Goal: Communication & Community: Connect with others

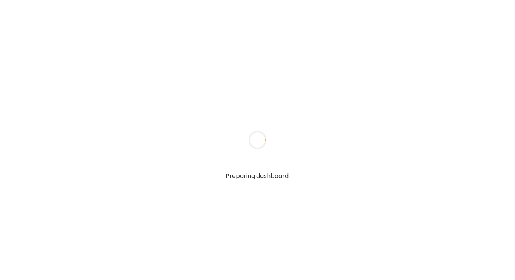
type textarea "**********"
type input "**********"
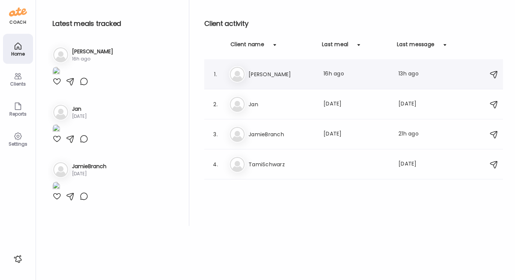
click at [258, 71] on h3 "[PERSON_NAME]" at bounding box center [281, 74] width 66 height 9
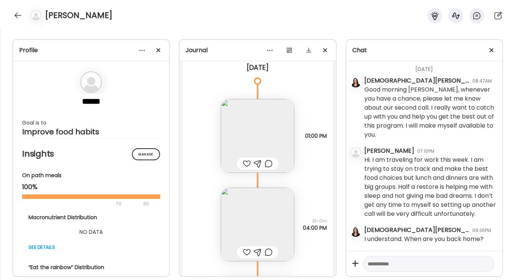
scroll to position [7808, 0]
click at [275, 135] on img at bounding box center [257, 136] width 73 height 73
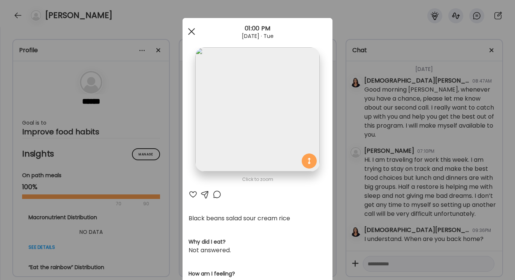
click at [192, 29] on div at bounding box center [191, 31] width 15 height 15
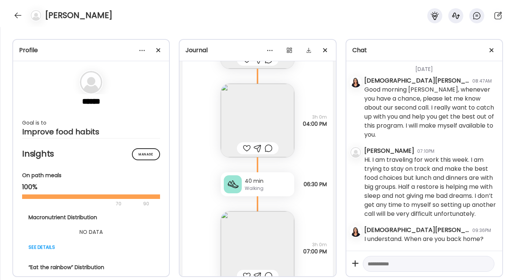
scroll to position [8073, 0]
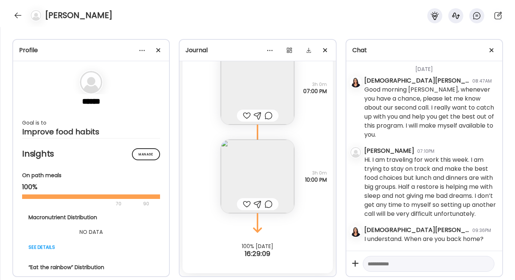
click at [371, 263] on textarea at bounding box center [422, 263] width 108 height 9
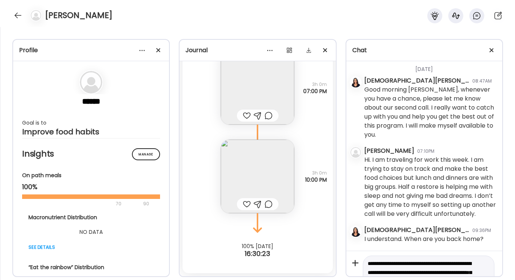
drag, startPoint x: 367, startPoint y: 261, endPoint x: 386, endPoint y: 273, distance: 22.8
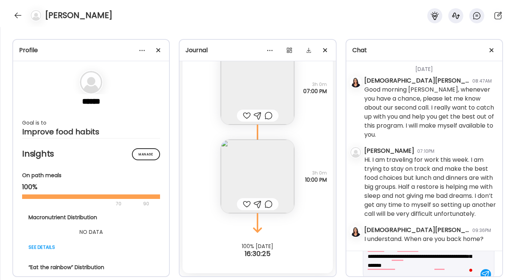
scroll to position [45, 0]
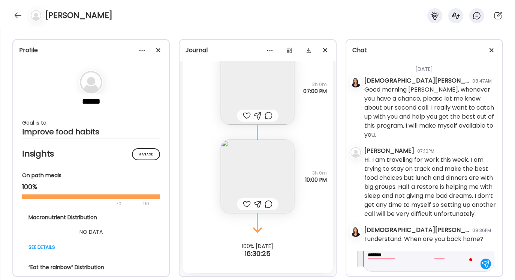
drag, startPoint x: 368, startPoint y: 262, endPoint x: 416, endPoint y: 279, distance: 51.0
click at [416, 279] on div "Profile ****** Goal is to Improve food habits Manage Insights On path meals 100…" at bounding box center [257, 153] width 515 height 253
click at [363, 257] on button "See rewrite suggestions" at bounding box center [361, 240] width 6 height 52
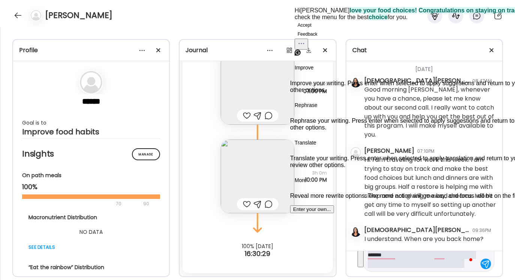
click at [313, 30] on button "Accept" at bounding box center [305, 25] width 20 height 9
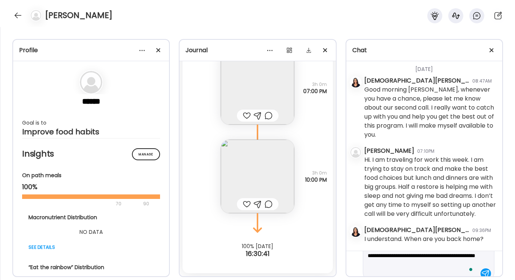
scroll to position [39, 0]
type textarea "**********"
click at [482, 268] on div at bounding box center [485, 269] width 10 height 10
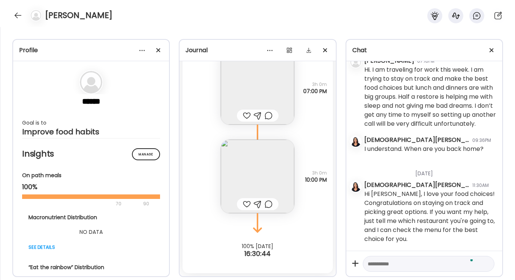
scroll to position [4453, 0]
click at [368, 260] on textarea "To enrich screen reader interactions, please activate Accessibility in Grammarl…" at bounding box center [422, 263] width 108 height 9
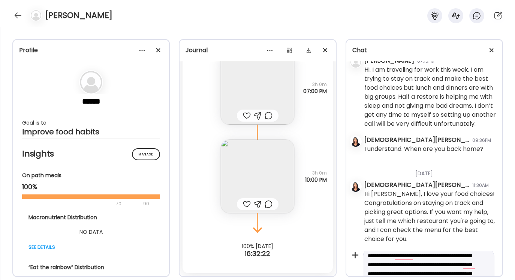
scroll to position [72, 0]
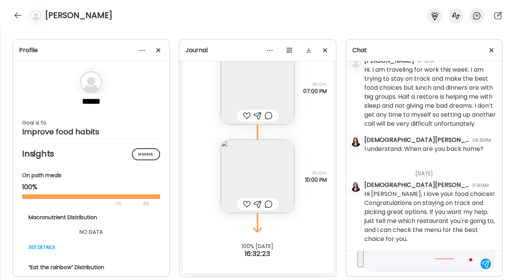
drag, startPoint x: 368, startPoint y: 262, endPoint x: 427, endPoint y: 279, distance: 61.2
click at [427, 279] on div "Profile ****** Goal is to Improve food habits Manage Insights On path meals 100…" at bounding box center [257, 153] width 515 height 253
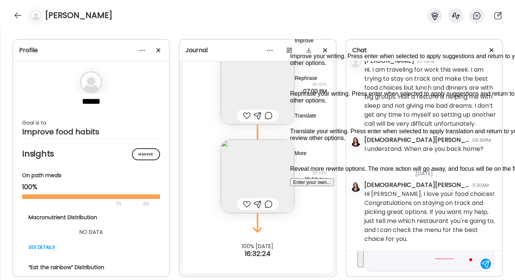
click at [363, 261] on button "See rewrite suggestions" at bounding box center [361, 226] width 6 height 79
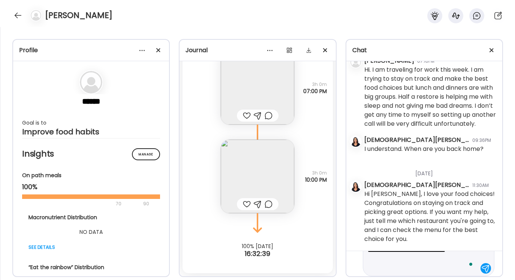
scroll to position [58, 0]
type textarea "**********"
click at [485, 265] on div at bounding box center [485, 267] width 10 height 10
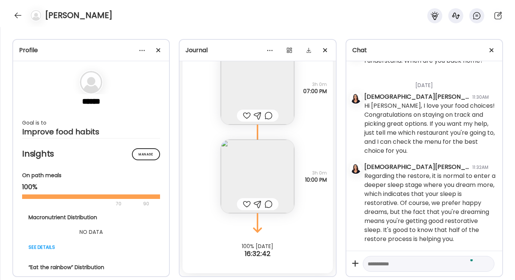
scroll to position [4541, 0]
click at [375, 262] on textarea "To enrich screen reader interactions, please activate Accessibility in Grammarl…" at bounding box center [422, 263] width 108 height 9
type textarea "*"
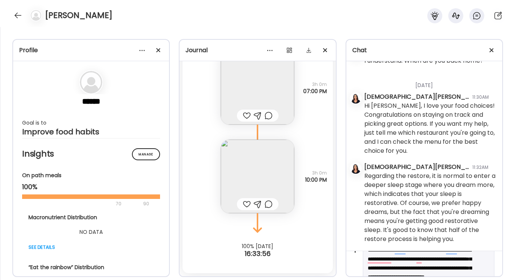
scroll to position [36, 0]
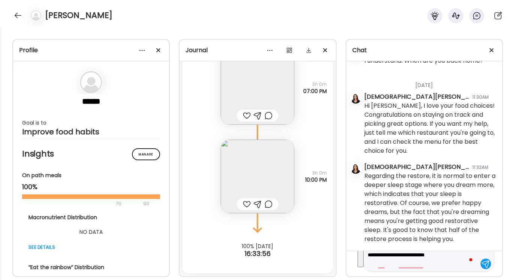
drag, startPoint x: 368, startPoint y: 262, endPoint x: 431, endPoint y: 276, distance: 64.1
click at [431, 276] on div "Chat [DATE] - [DATE] [DEMOGRAPHIC_DATA][PERSON_NAME] 08:50AM Hi [PERSON_NAME], …" at bounding box center [424, 158] width 157 height 238
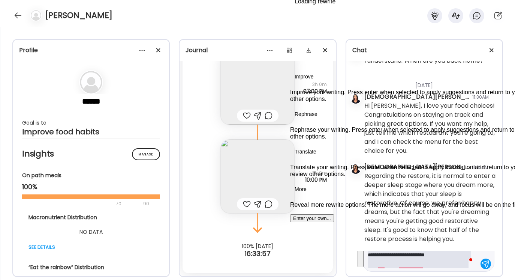
click at [362, 258] on button "See rewrite suggestions" at bounding box center [361, 244] width 6 height 43
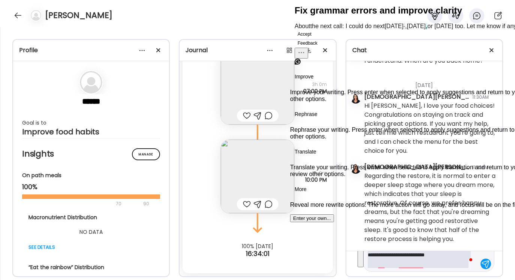
click at [314, 39] on button "Accept" at bounding box center [305, 34] width 20 height 9
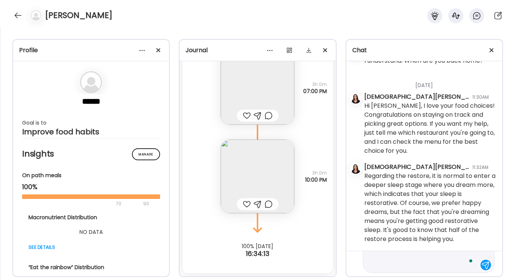
scroll to position [45, 0]
type textarea "**********"
click at [485, 263] on div at bounding box center [485, 263] width 10 height 10
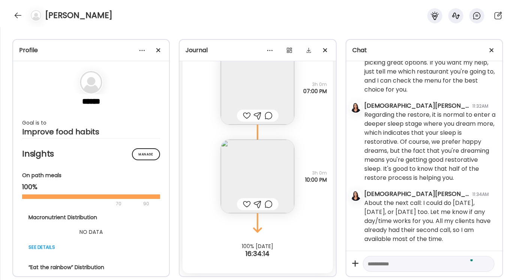
scroll to position [4603, 0]
click at [18, 17] on div at bounding box center [18, 15] width 12 height 12
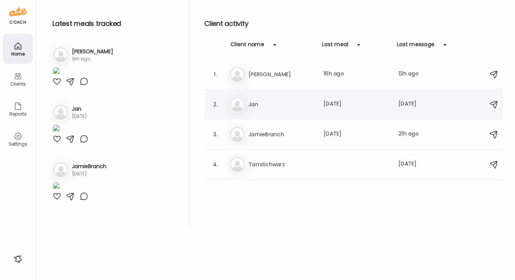
click at [258, 103] on h3 "Jan" at bounding box center [281, 104] width 66 height 9
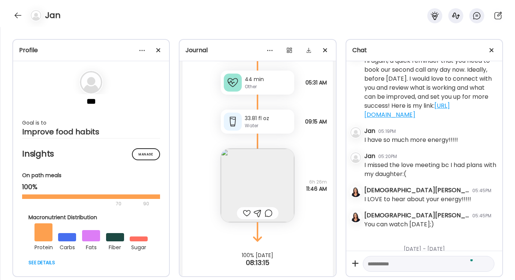
scroll to position [5484, 0]
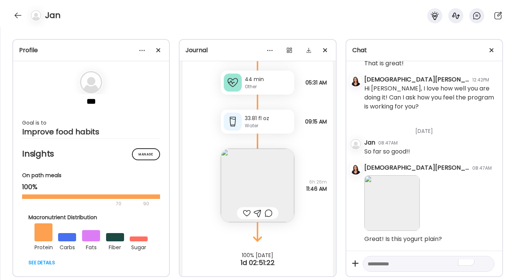
click at [374, 262] on textarea "To enrich screen reader interactions, please activate Accessibility in Grammarl…" at bounding box center [422, 263] width 108 height 9
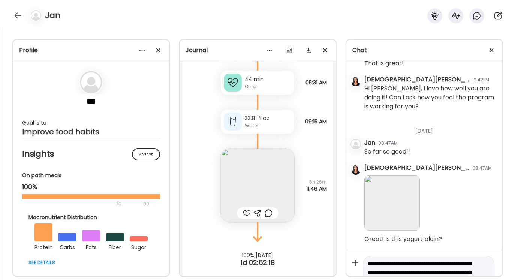
scroll to position [27, 0]
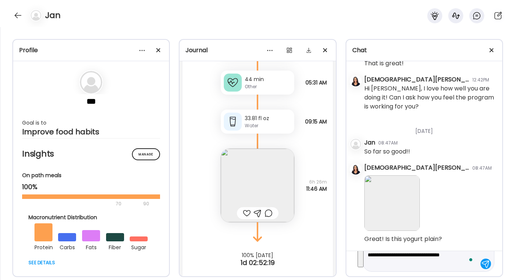
drag, startPoint x: 367, startPoint y: 262, endPoint x: 433, endPoint y: 279, distance: 68.1
click at [433, 279] on div "Profile *** Goal is to Improve food habits Manage Insights On path meals 100% 7…" at bounding box center [257, 153] width 515 height 253
click at [361, 259] on button "See rewrite suggestions" at bounding box center [361, 249] width 6 height 34
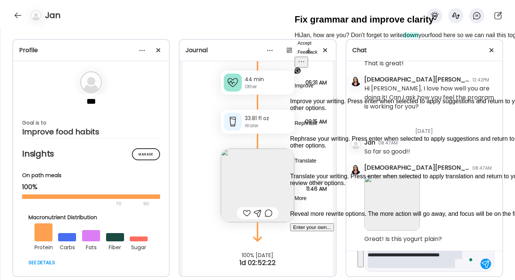
click at [314, 48] on button "Accept" at bounding box center [305, 43] width 20 height 9
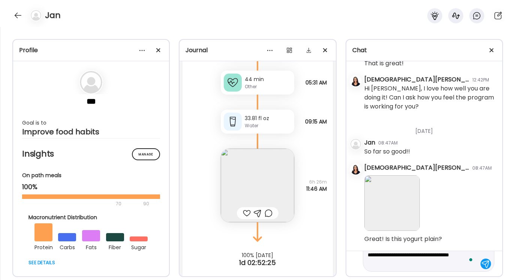
type textarea "**********"
click at [485, 263] on div at bounding box center [485, 263] width 10 height 10
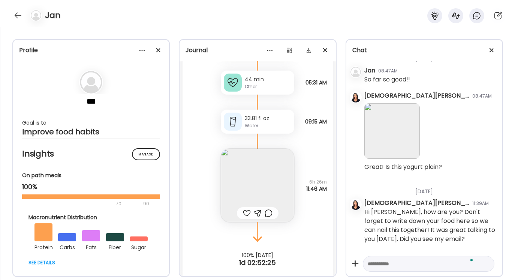
scroll to position [5555, 0]
click at [19, 16] on div at bounding box center [18, 15] width 12 height 12
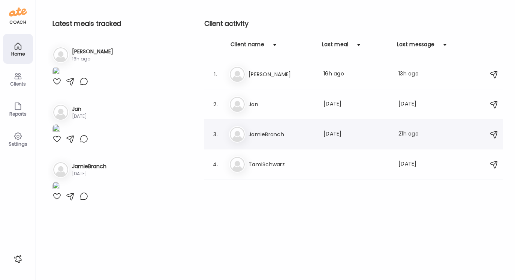
click at [257, 134] on h3 "JamieBranch" at bounding box center [281, 134] width 66 height 9
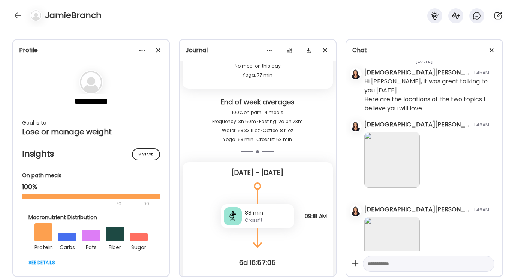
scroll to position [4396, 0]
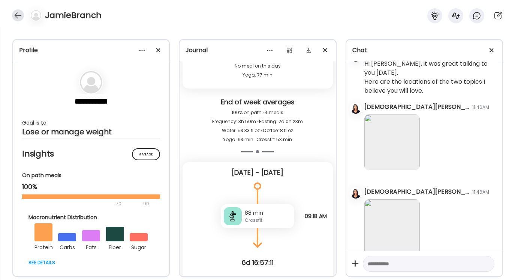
click at [20, 15] on div at bounding box center [18, 15] width 12 height 12
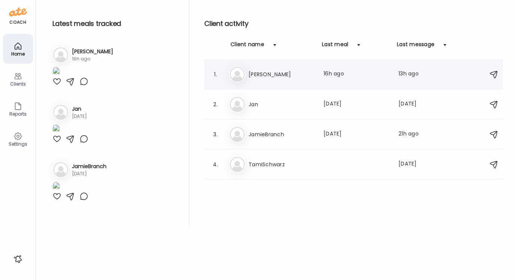
click at [256, 71] on h3 "[PERSON_NAME]" at bounding box center [281, 74] width 66 height 9
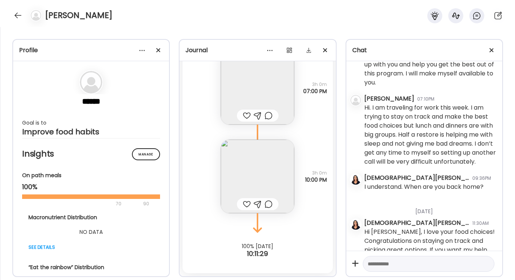
scroll to position [4603, 0]
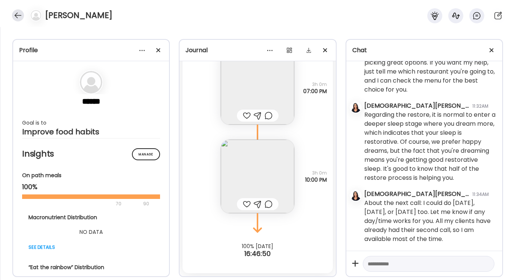
click at [16, 14] on div at bounding box center [18, 15] width 12 height 12
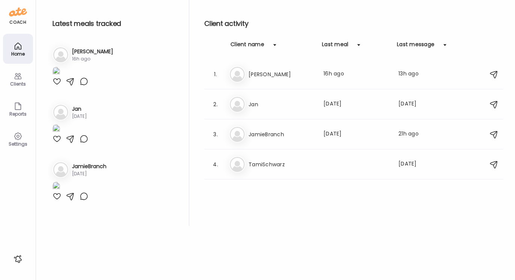
scroll to position [0, 0]
